Goal: Information Seeking & Learning: Check status

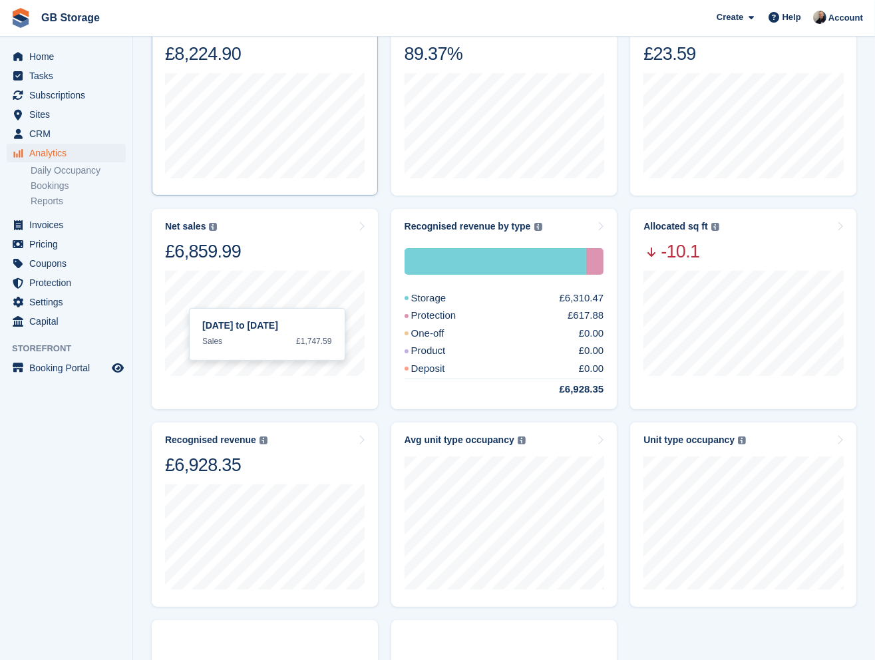
scroll to position [133, 0]
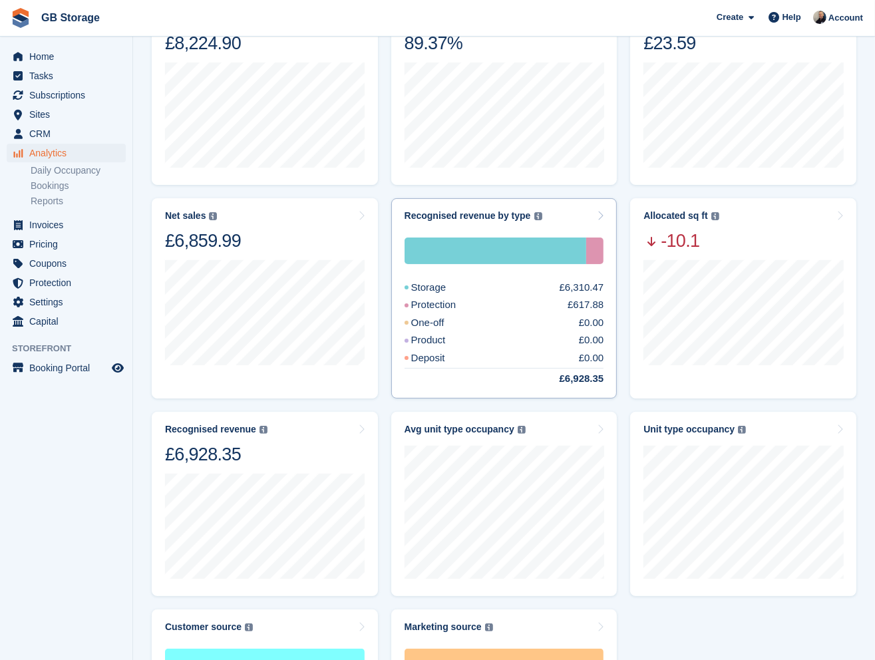
click at [583, 217] on div "Recognised revenue by type The sum of all finalised invoices, after discount an…" at bounding box center [505, 215] width 200 height 11
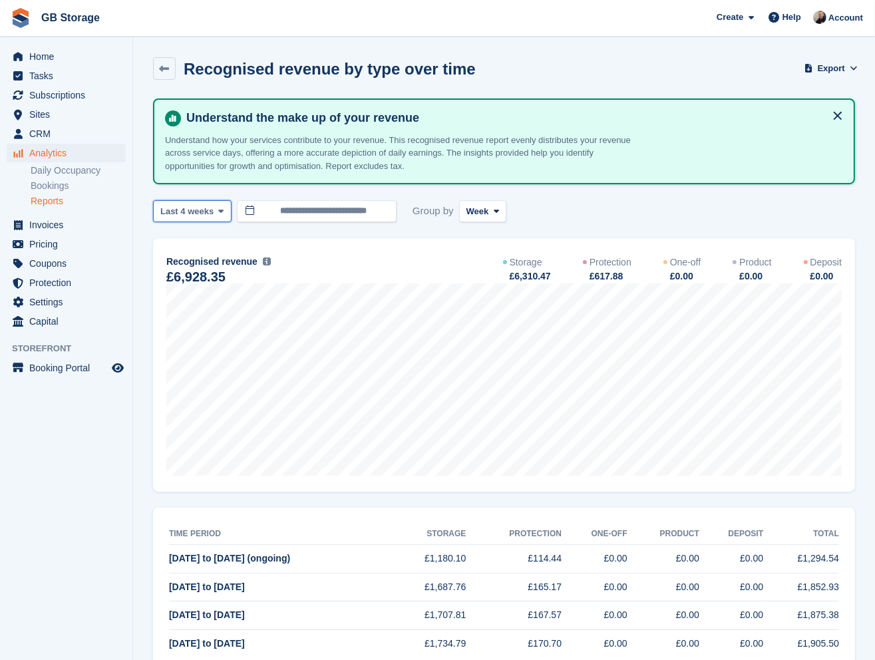
click at [218, 208] on icon at bounding box center [220, 211] width 5 height 9
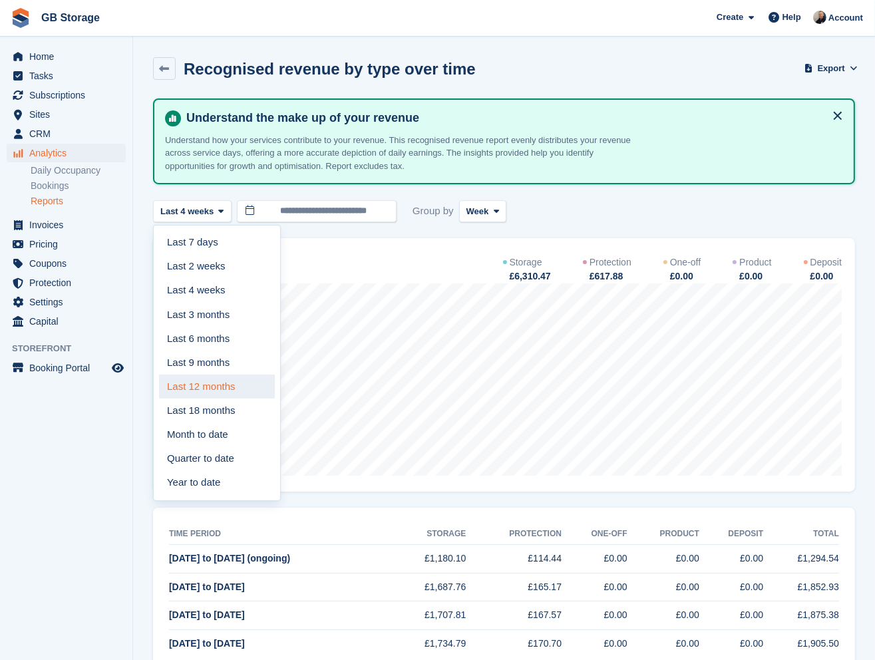
click at [224, 383] on link "Last 12 months" at bounding box center [217, 387] width 116 height 24
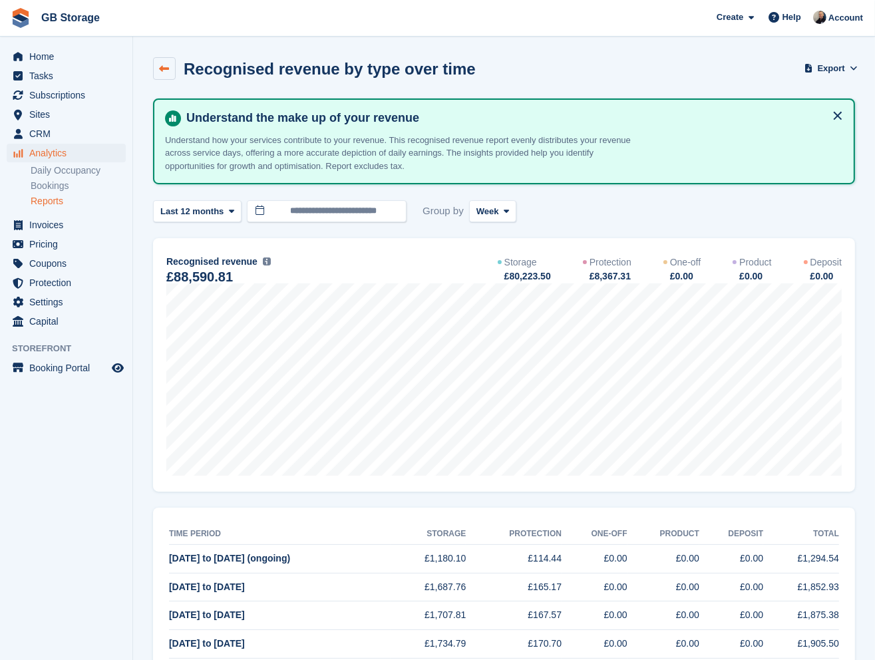
click at [162, 60] on link at bounding box center [164, 68] width 23 height 23
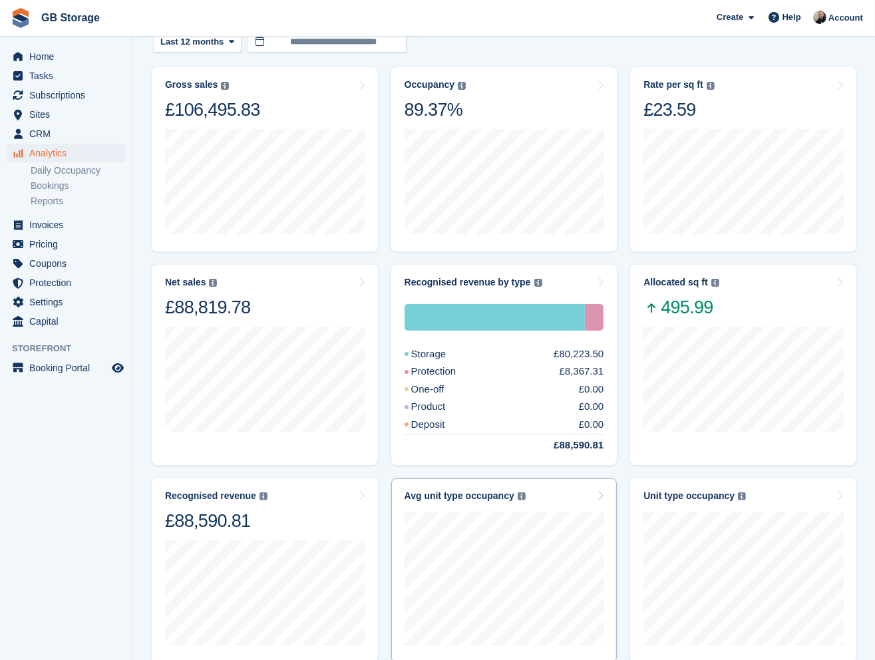
scroll to position [133, 0]
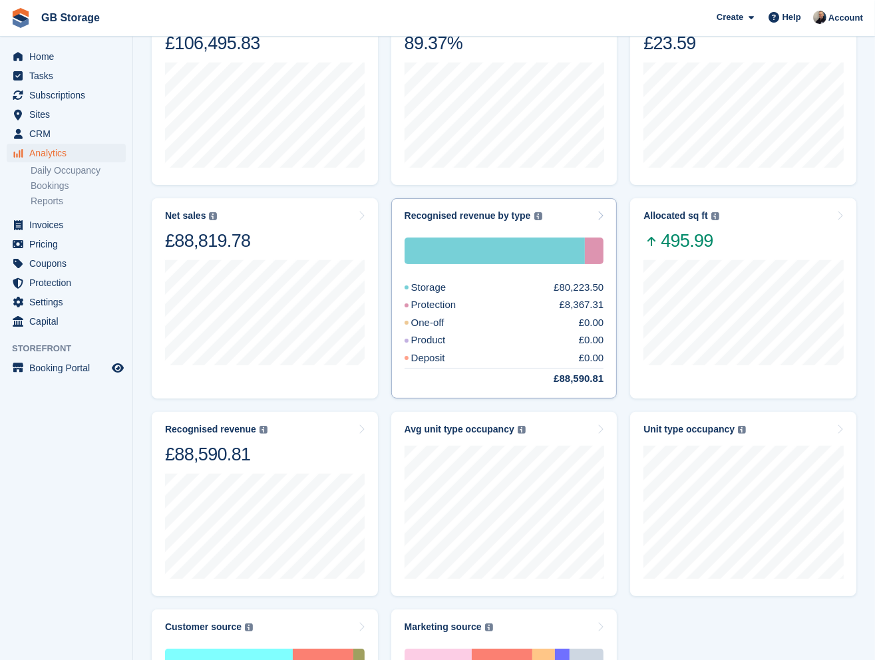
click at [549, 306] on div "Protection £8,367.31" at bounding box center [505, 305] width 200 height 15
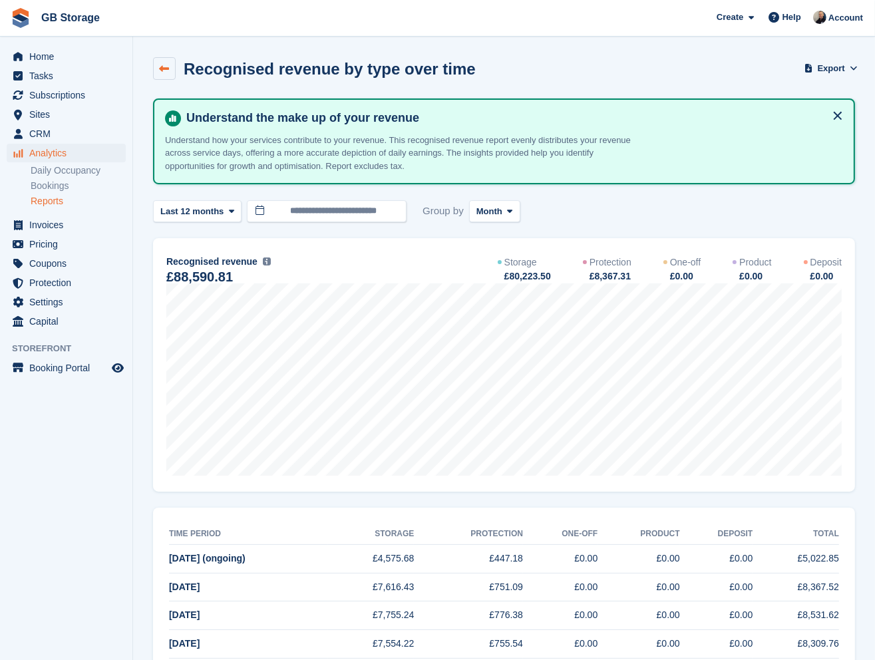
click at [166, 68] on icon at bounding box center [165, 69] width 10 height 10
